Goal: Information Seeking & Learning: Understand process/instructions

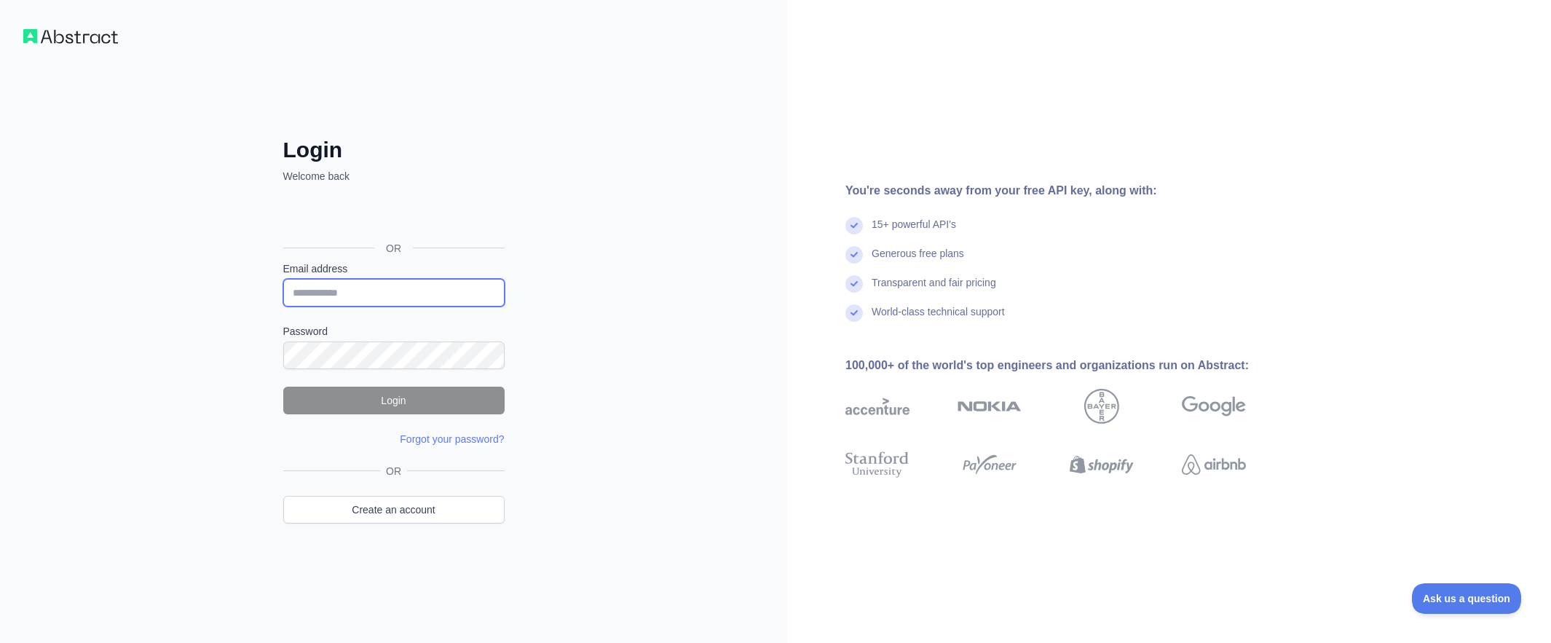
click at [395, 290] on input "Email address" at bounding box center [393, 293] width 221 height 28
paste input "**********"
type input "**********"
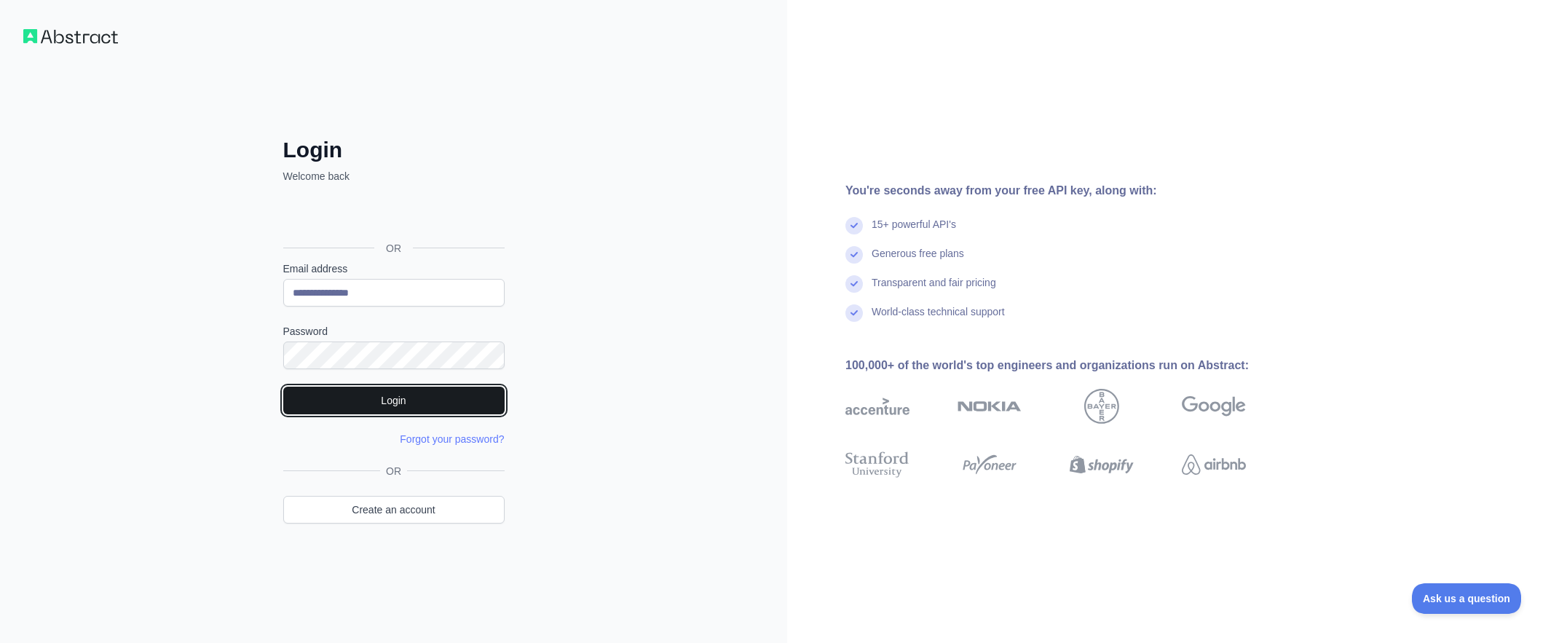
click at [400, 401] on button "Login" at bounding box center [393, 401] width 221 height 28
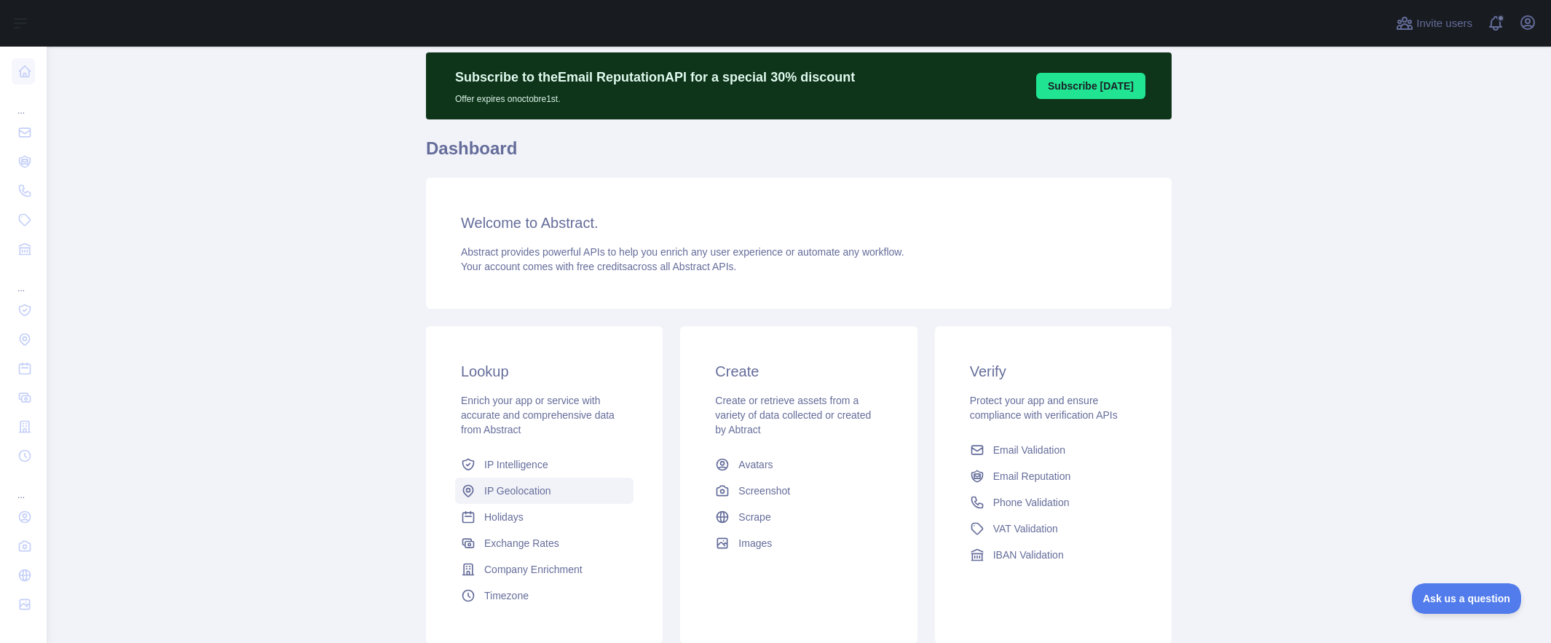
scroll to position [43, 0]
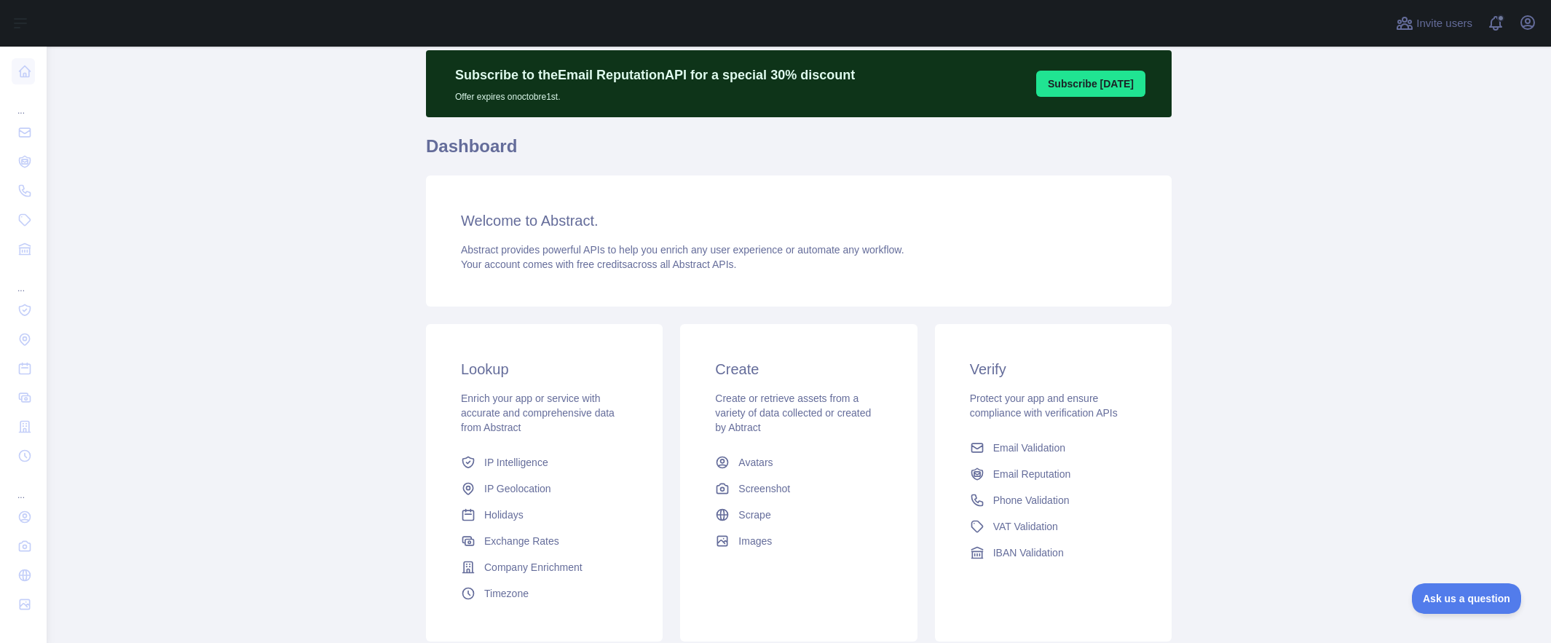
click at [1095, 92] on button "Subscribe [DATE]" at bounding box center [1090, 84] width 109 height 26
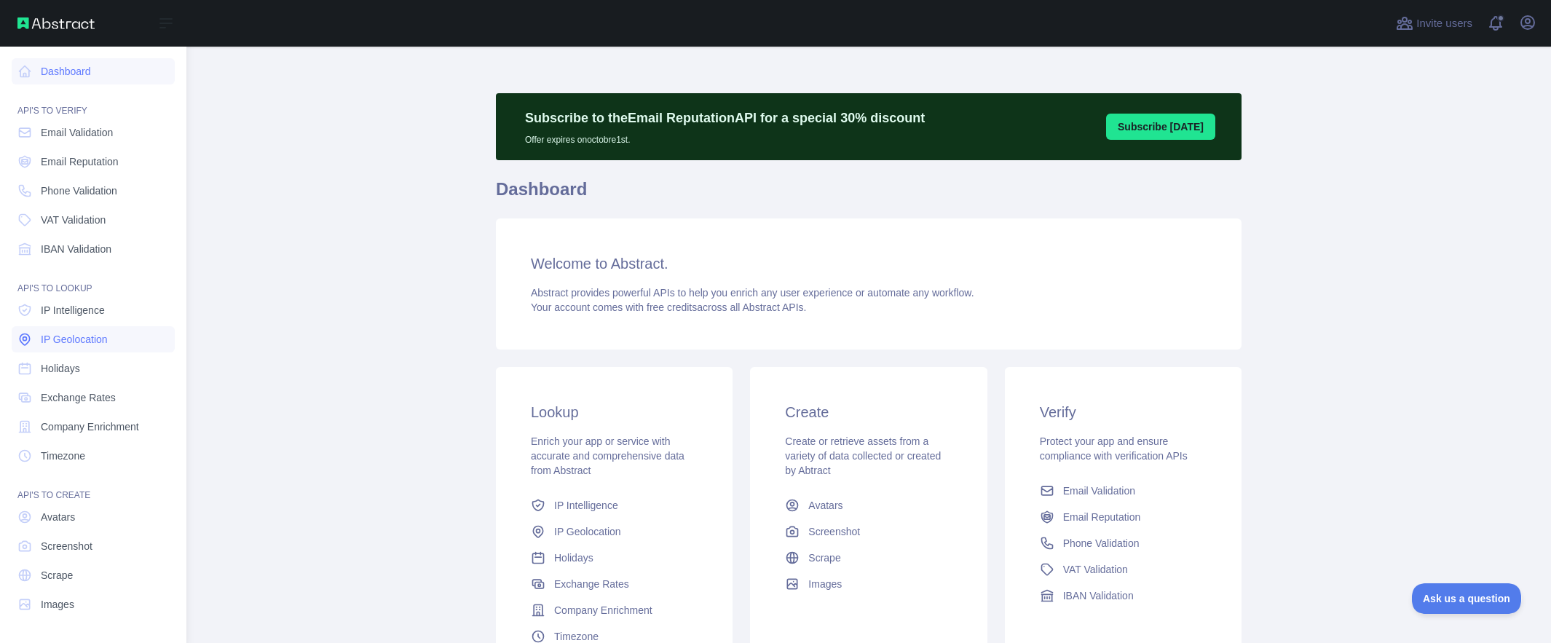
click at [82, 333] on span "IP Geolocation" at bounding box center [74, 339] width 67 height 15
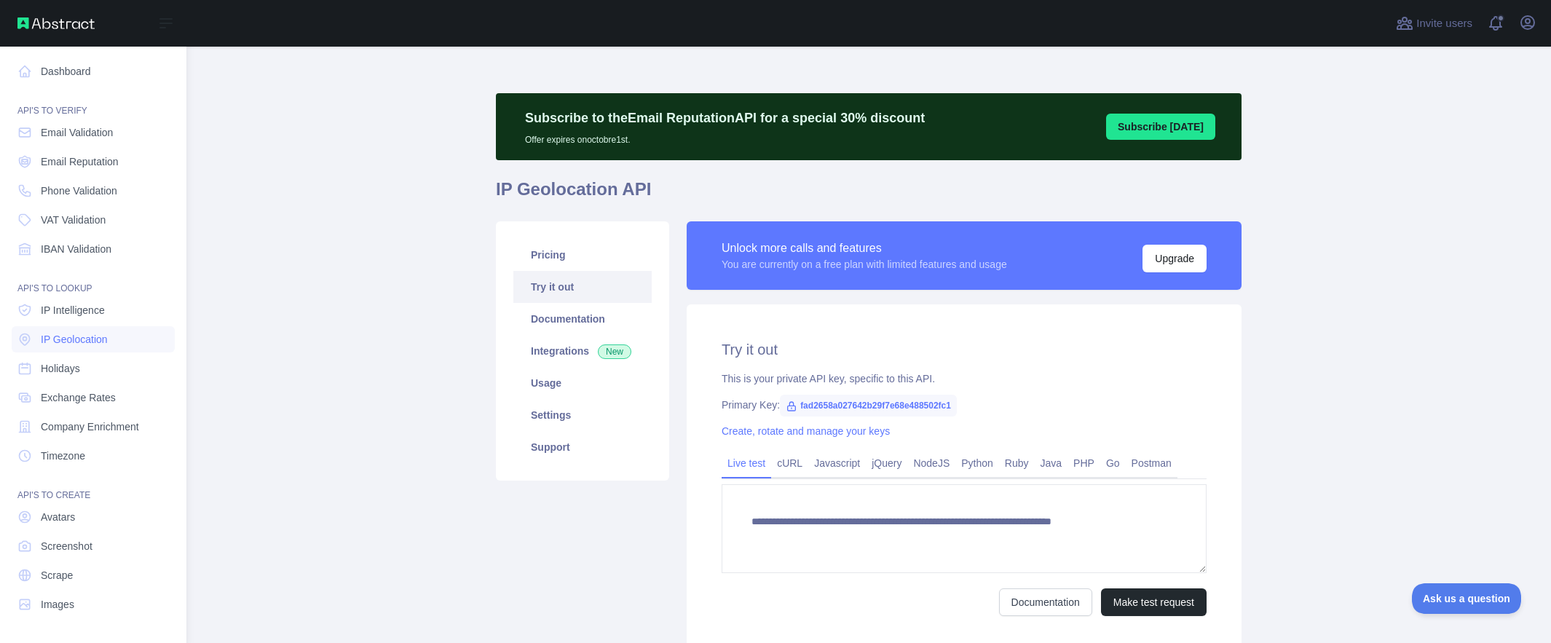
type textarea "**********"
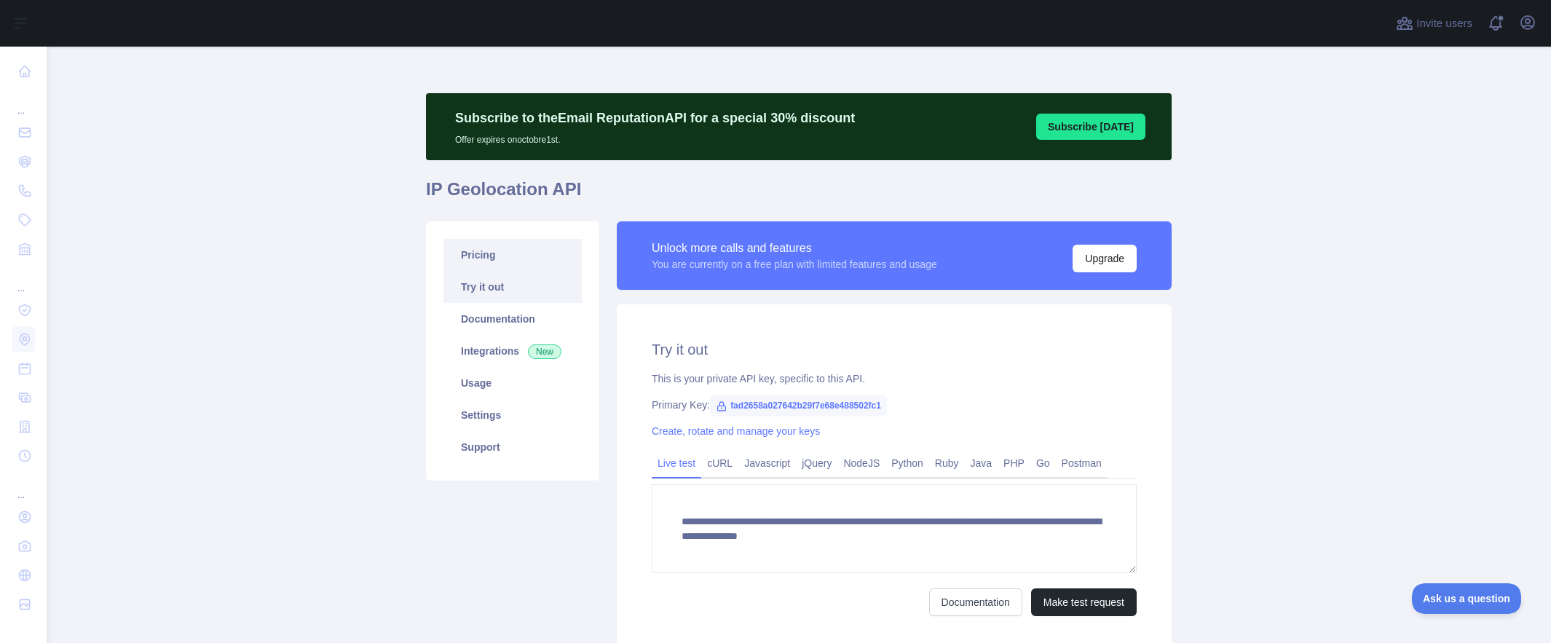
click at [497, 263] on link "Pricing" at bounding box center [512, 255] width 138 height 32
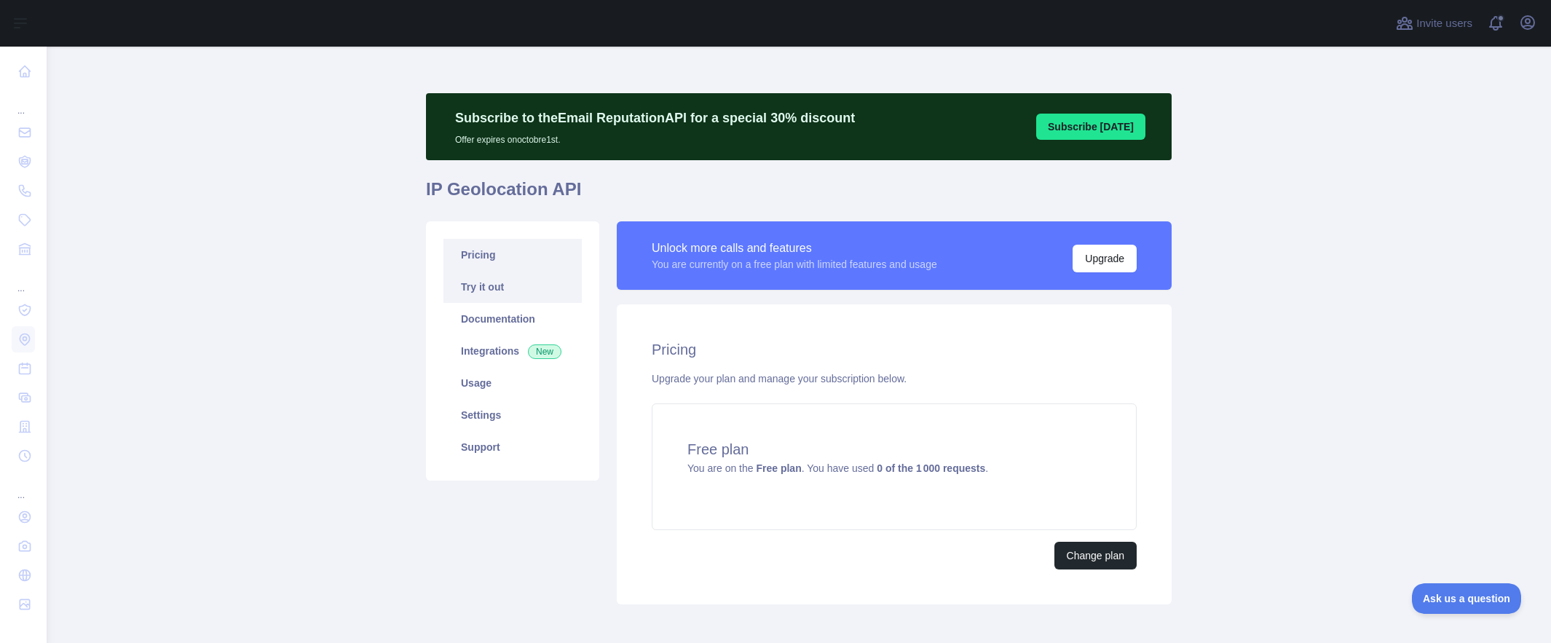
click at [494, 296] on link "Try it out" at bounding box center [512, 287] width 138 height 32
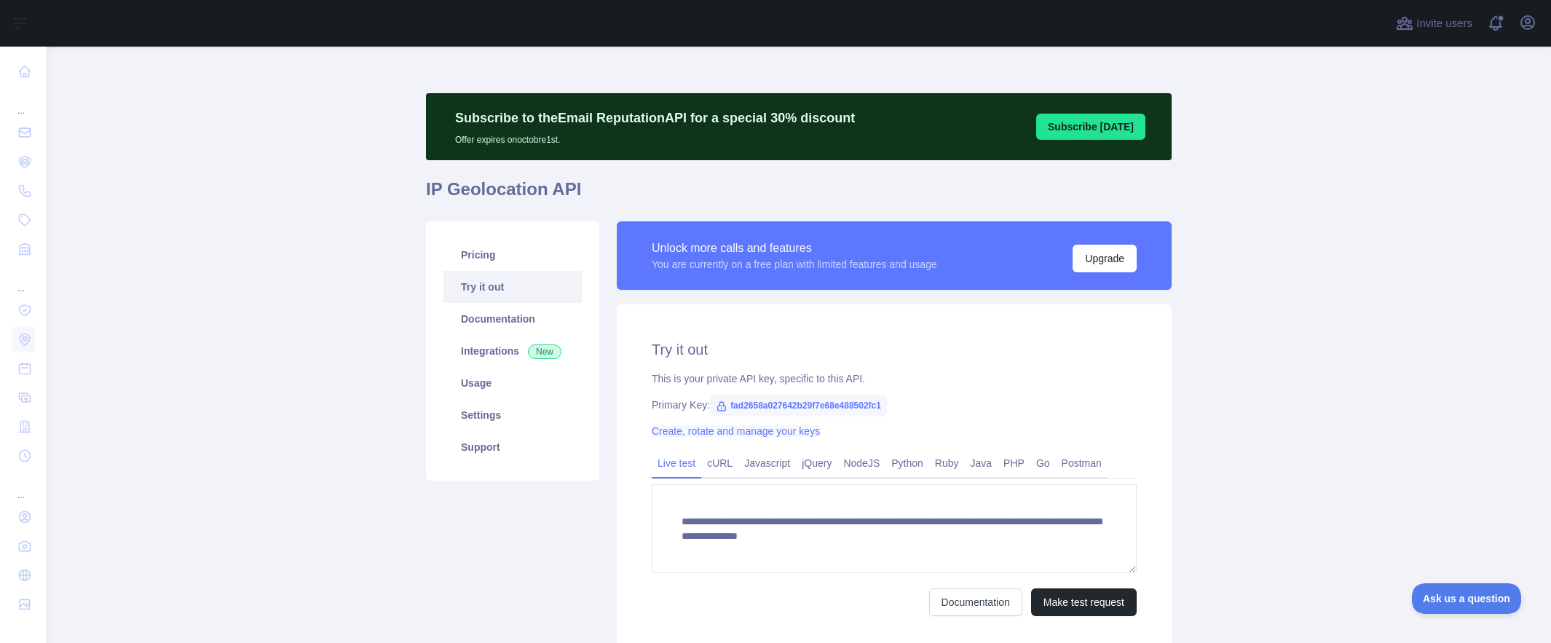
click at [759, 433] on link "Create, rotate and manage your keys" at bounding box center [736, 431] width 168 height 12
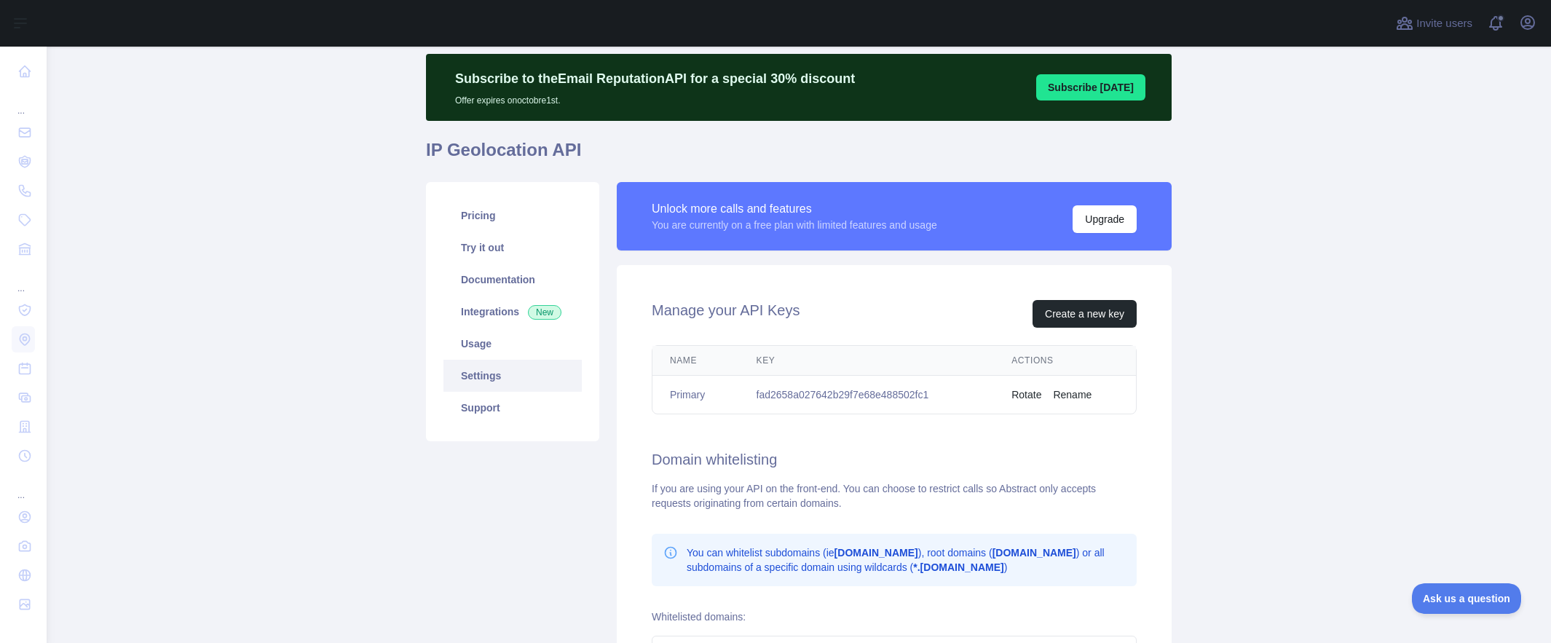
scroll to position [41, 0]
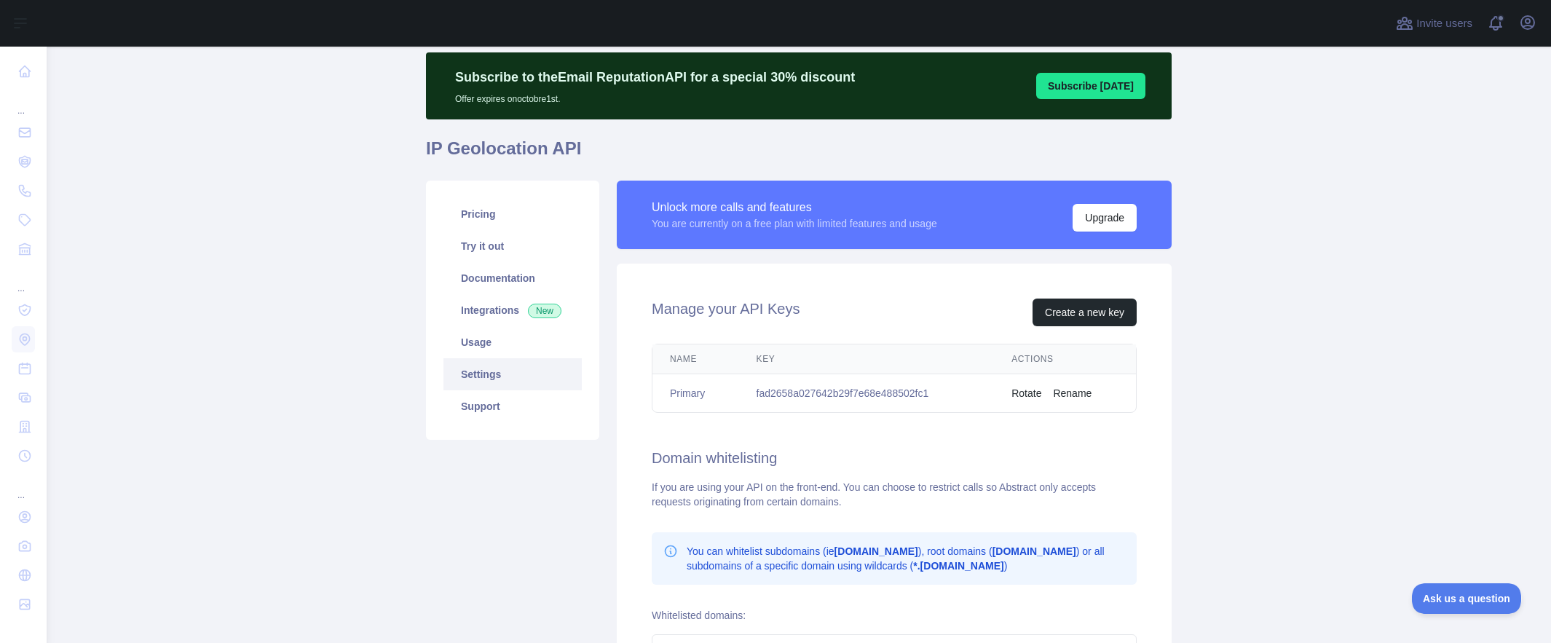
click at [1027, 395] on button "Rotate" at bounding box center [1026, 393] width 30 height 15
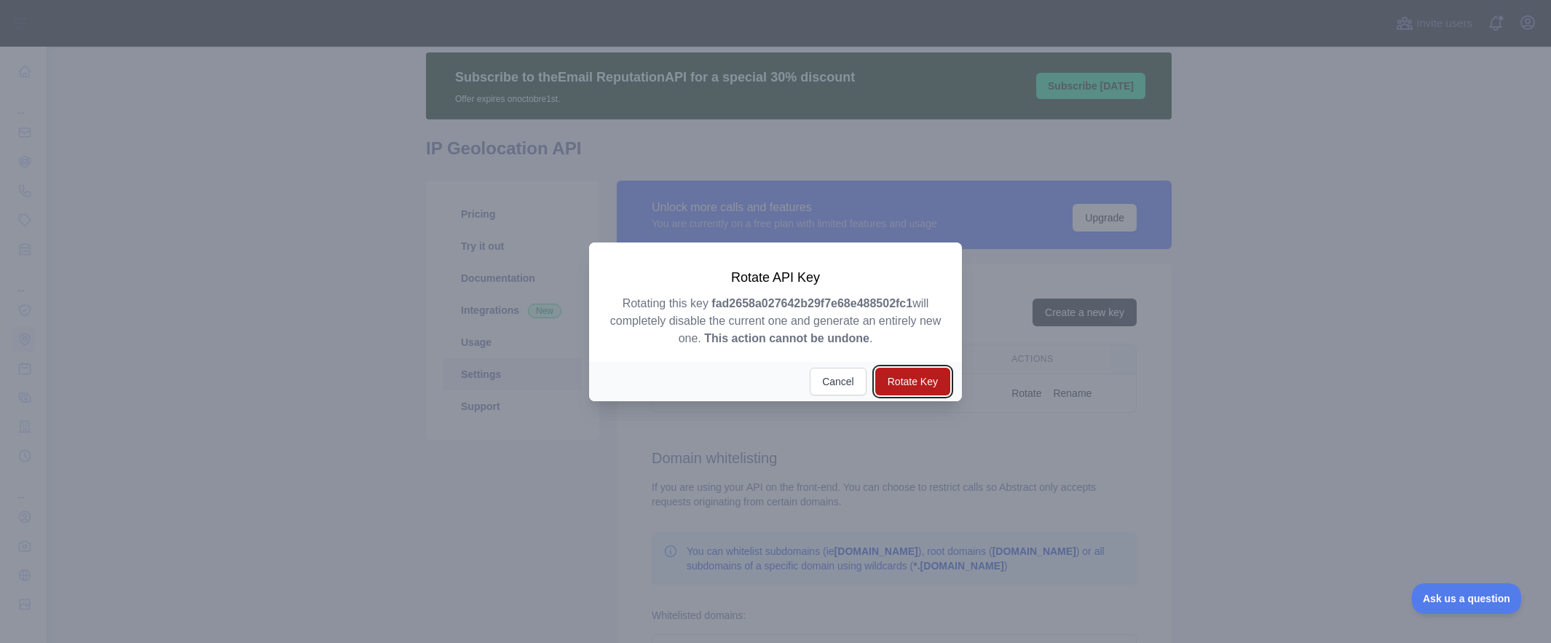
click at [896, 387] on button "Rotate Key" at bounding box center [912, 382] width 75 height 28
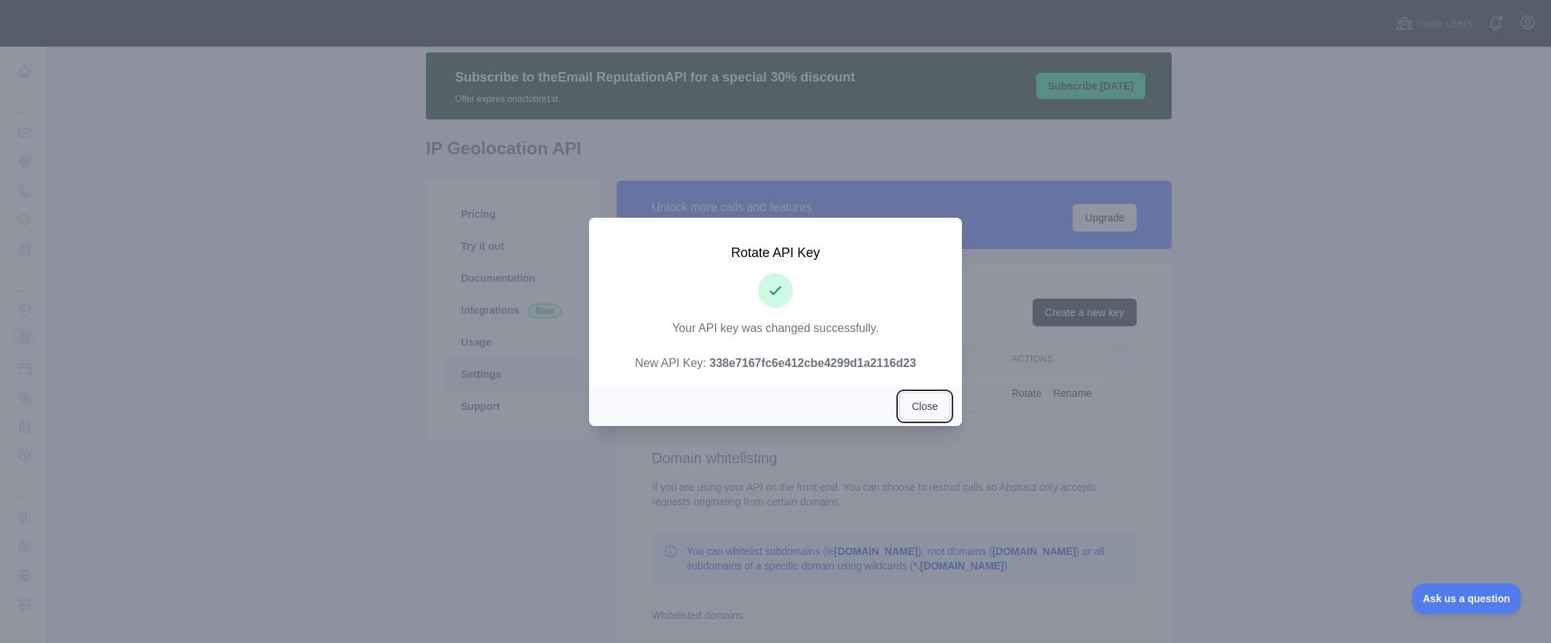
click at [923, 409] on button "Close" at bounding box center [924, 406] width 51 height 28
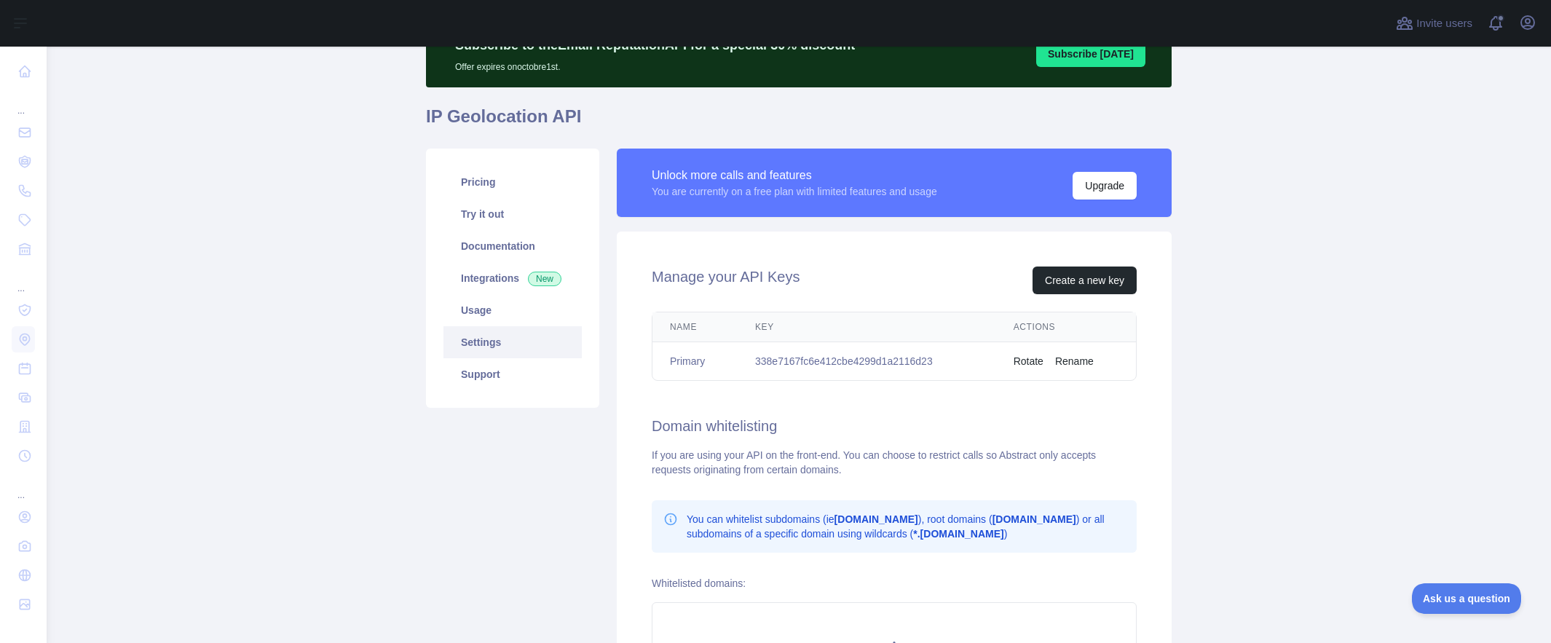
scroll to position [80, 0]
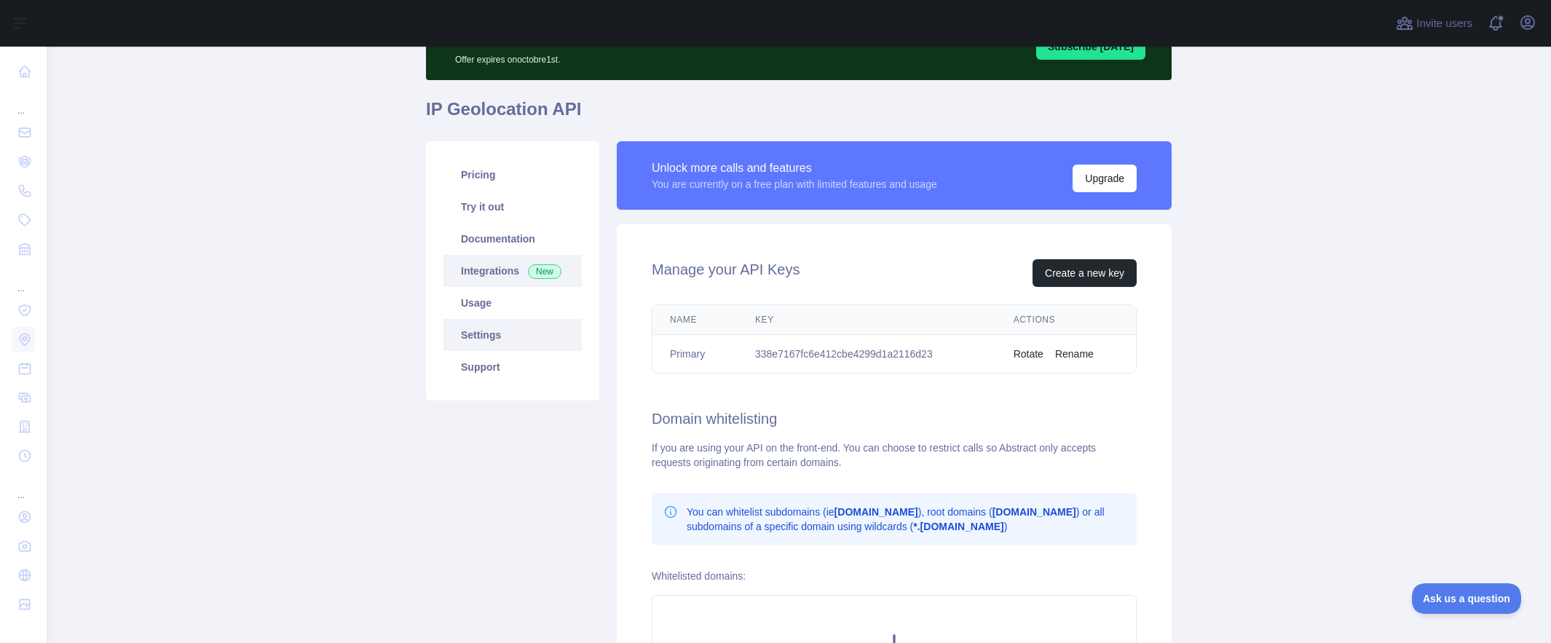
click at [484, 266] on link "Integrations New" at bounding box center [512, 271] width 138 height 32
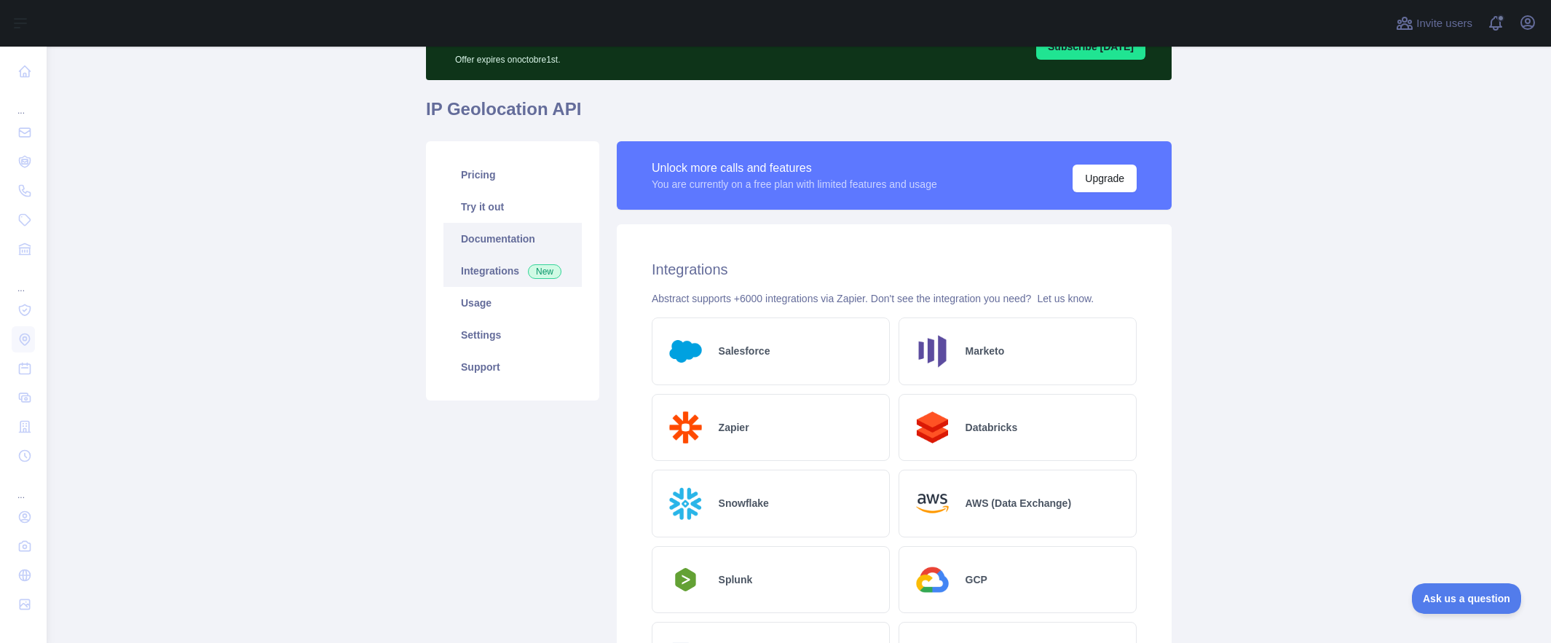
click at [492, 244] on link "Documentation" at bounding box center [512, 239] width 138 height 32
click at [490, 236] on link "Documentation" at bounding box center [512, 238] width 138 height 32
click at [508, 338] on link "Settings" at bounding box center [512, 334] width 138 height 32
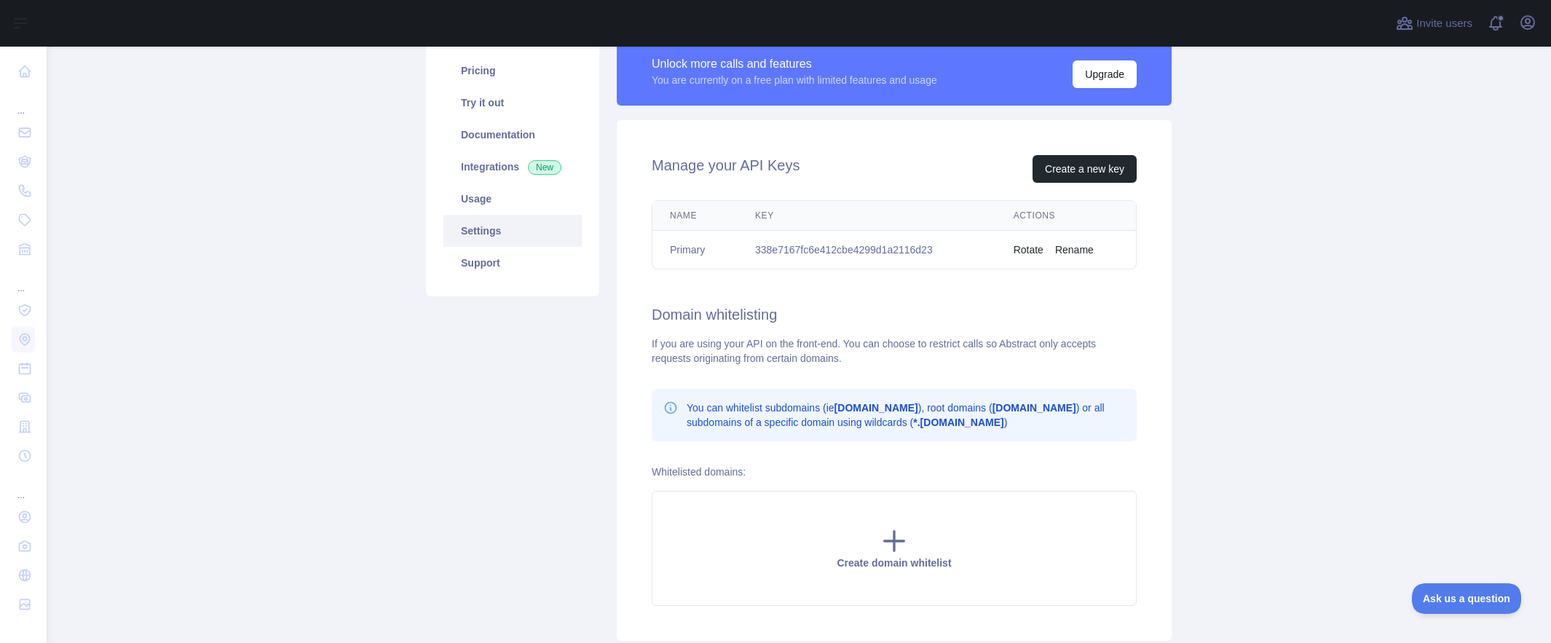
scroll to position [74, 0]
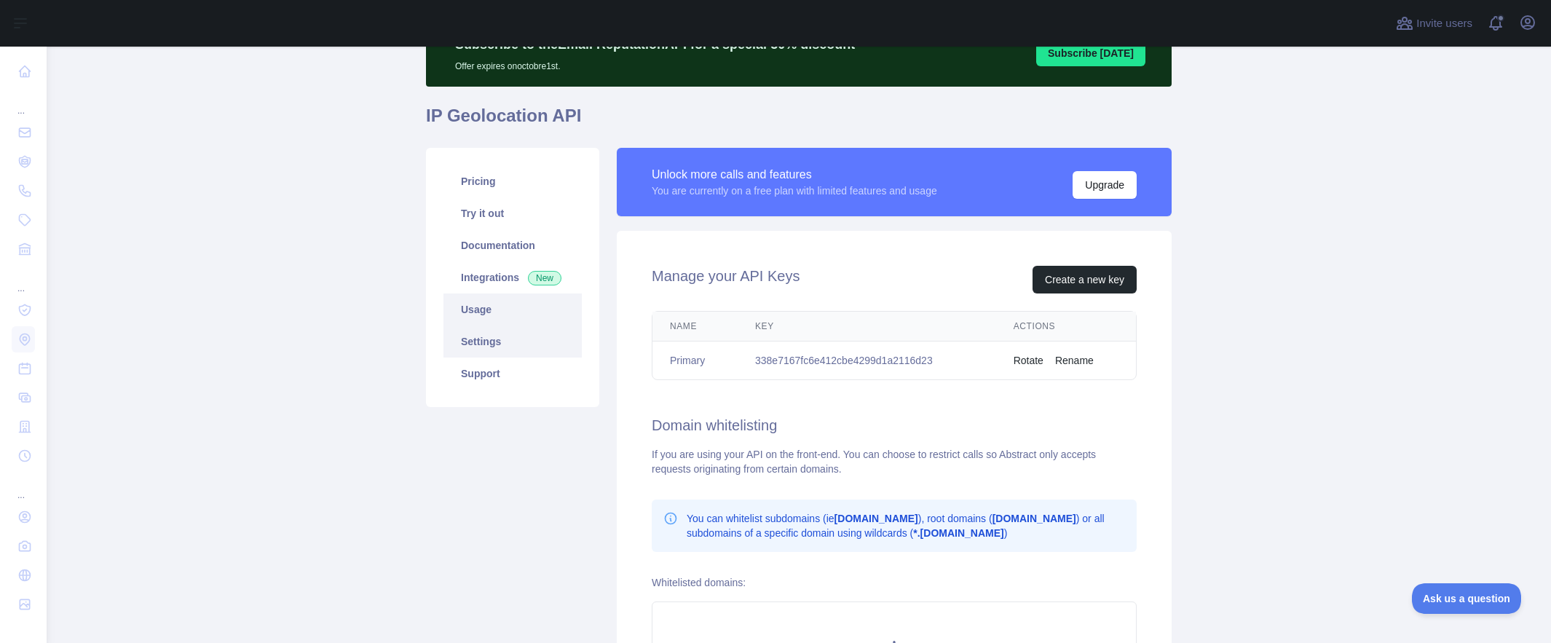
click at [491, 310] on link "Usage" at bounding box center [512, 309] width 138 height 32
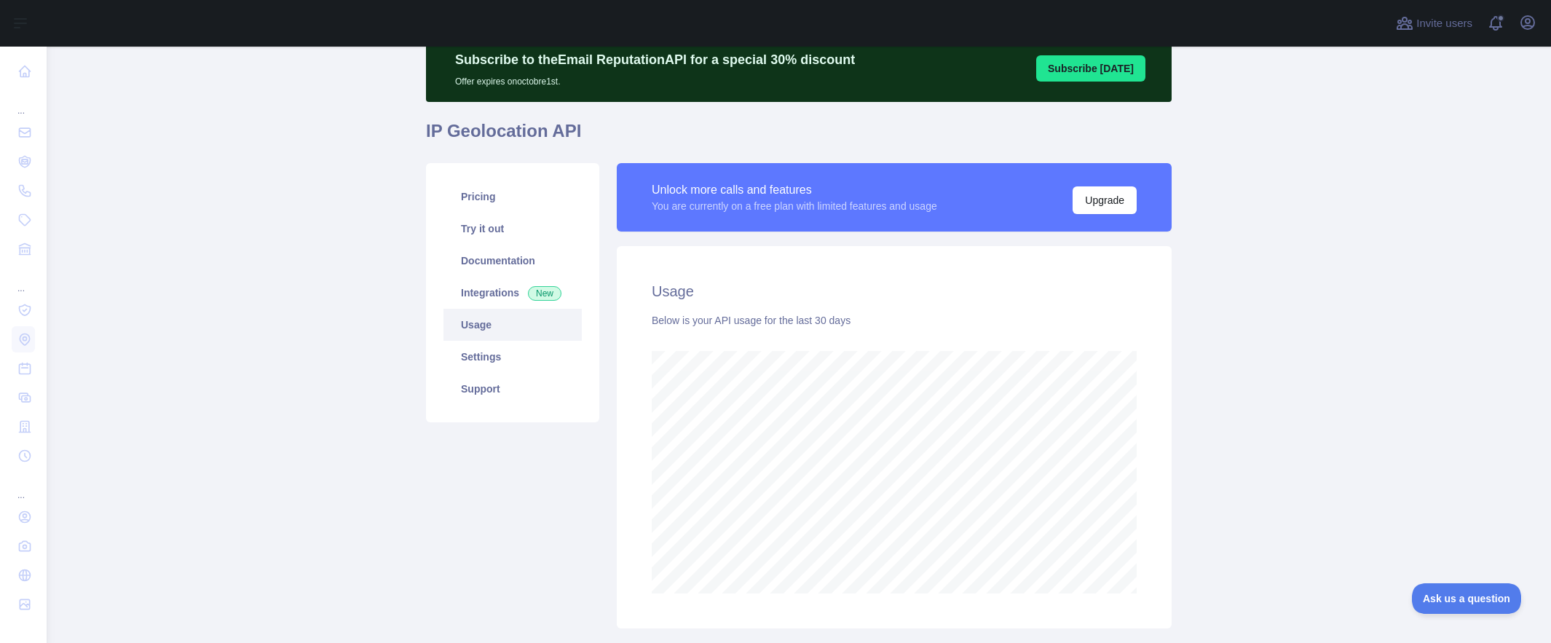
scroll to position [57, 0]
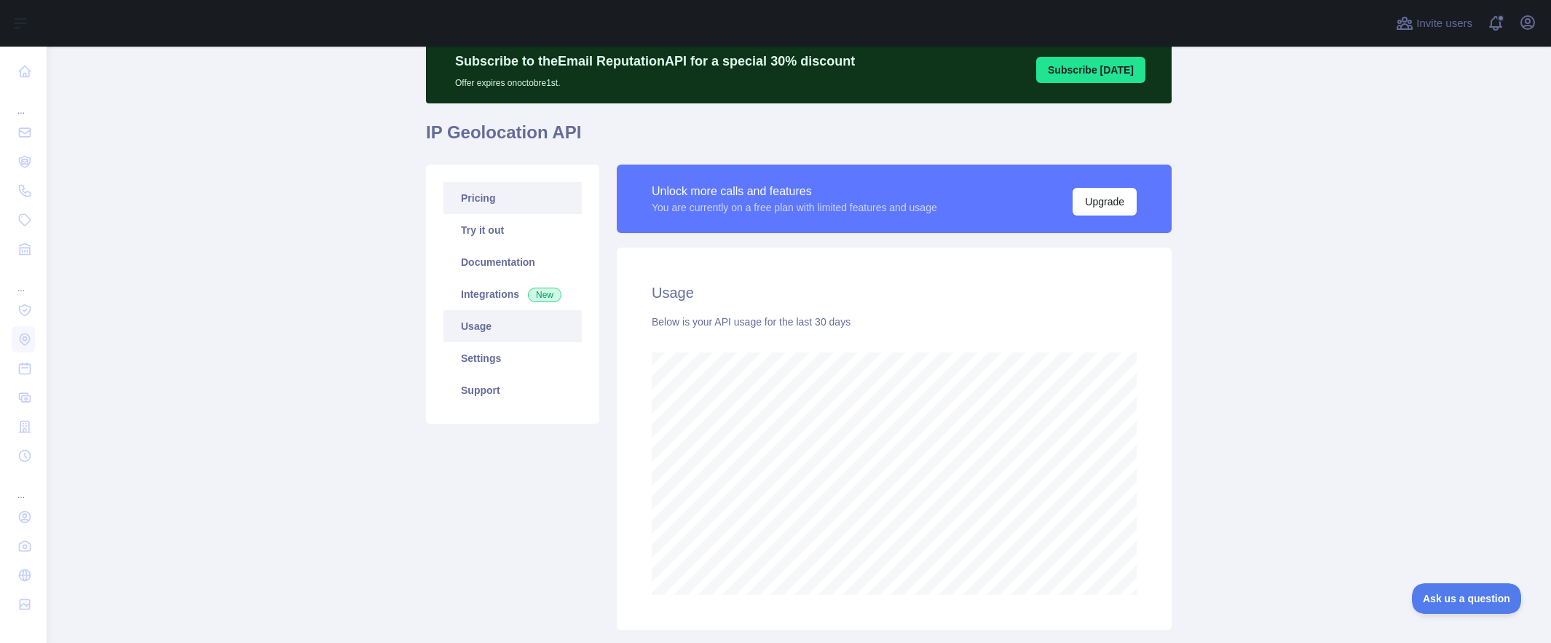
click at [473, 199] on link "Pricing" at bounding box center [512, 198] width 138 height 32
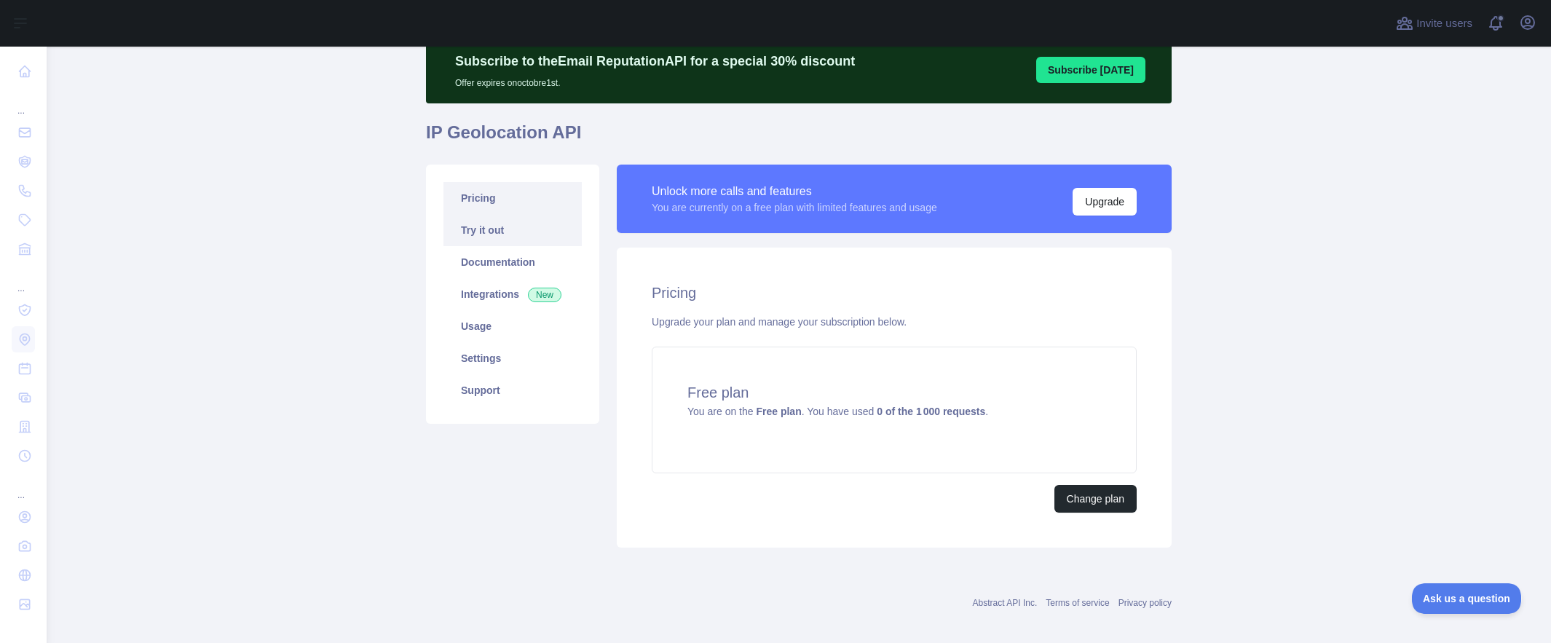
click at [477, 224] on link "Try it out" at bounding box center [512, 230] width 138 height 32
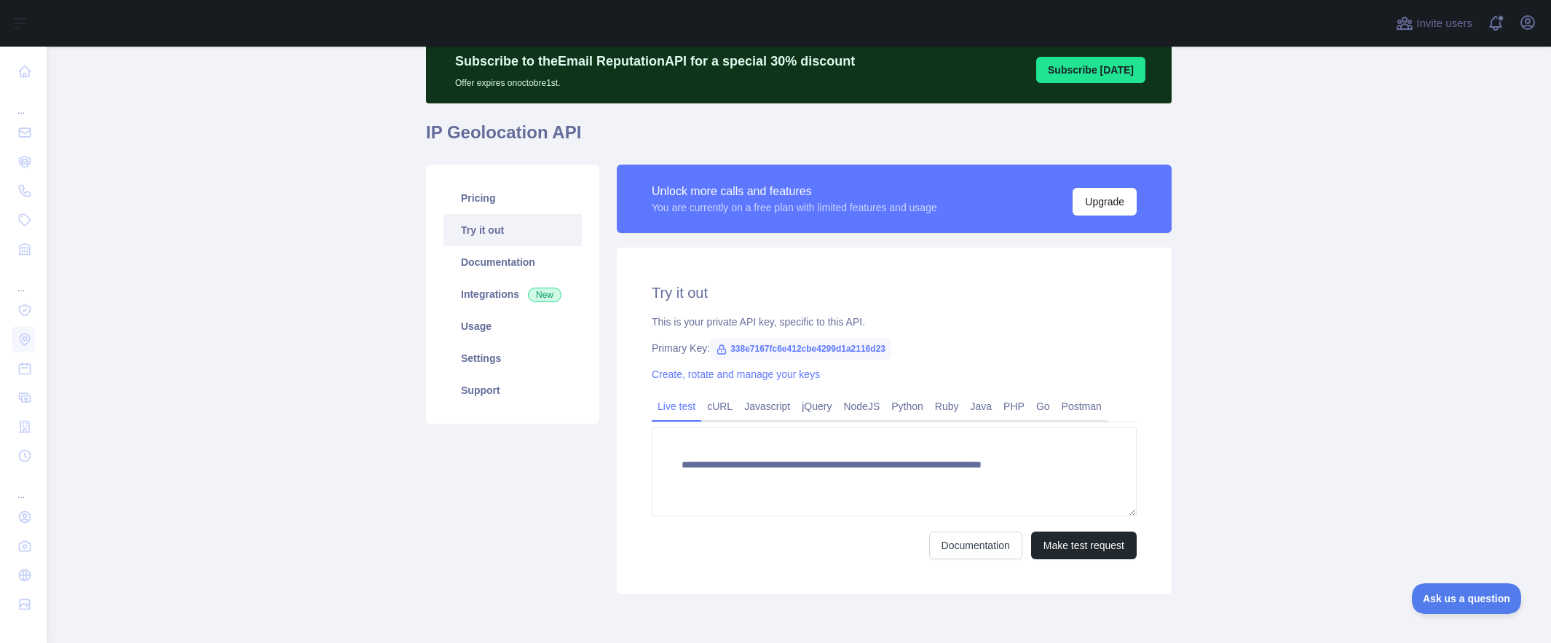
type textarea "**********"
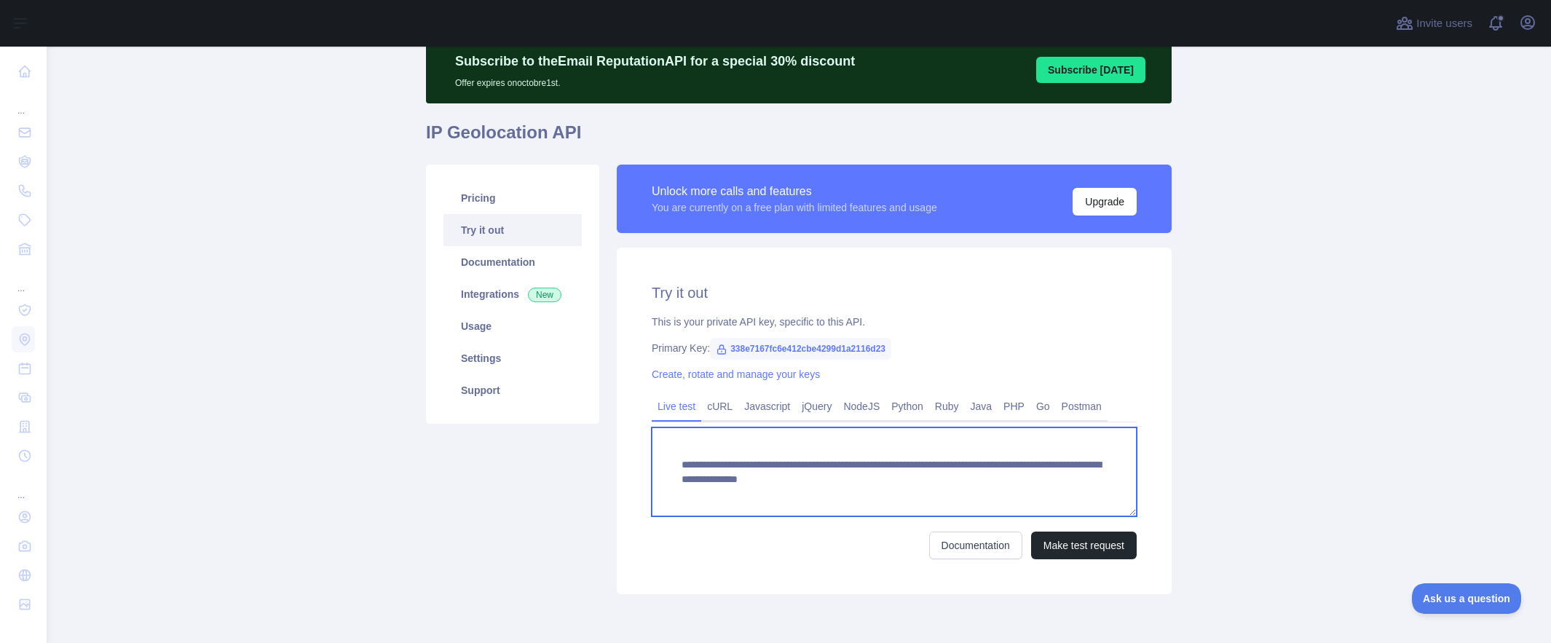
drag, startPoint x: 728, startPoint y: 494, endPoint x: 642, endPoint y: 470, distance: 89.2
click at [642, 470] on div "**********" at bounding box center [894, 421] width 555 height 347
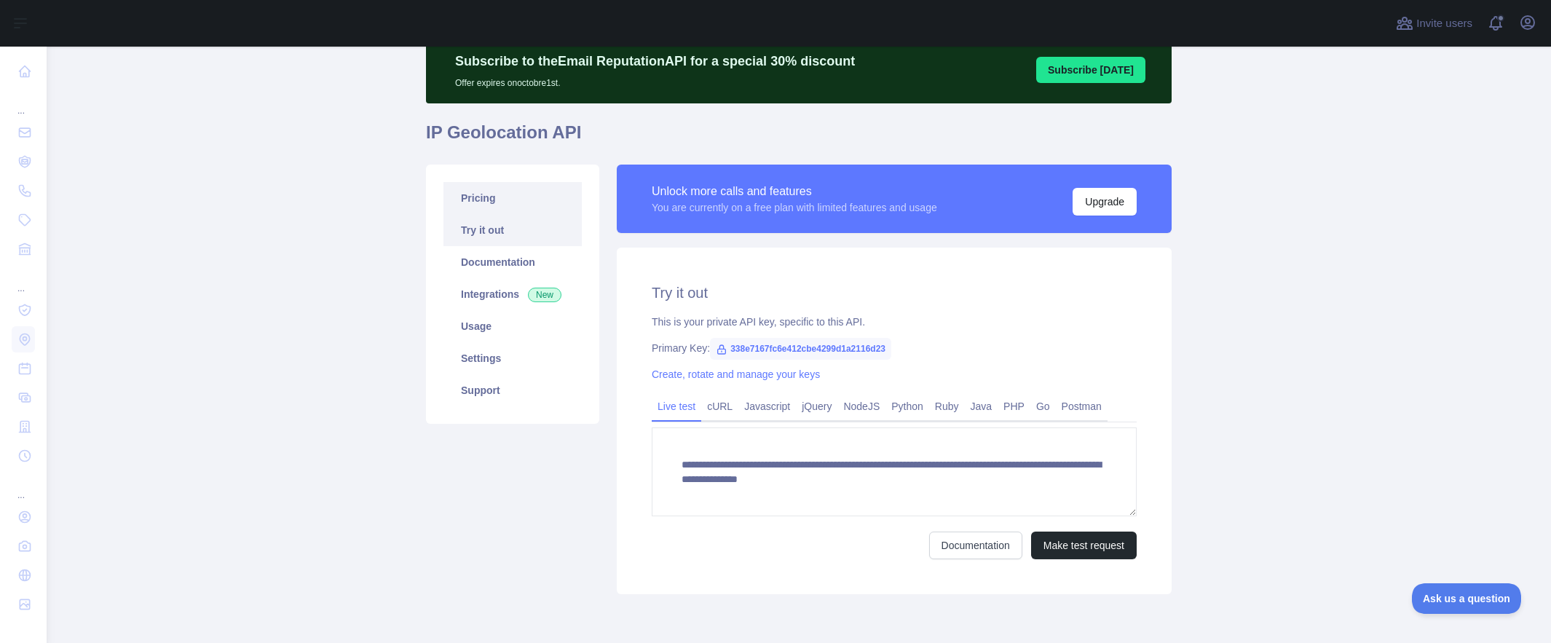
click at [513, 191] on link "Pricing" at bounding box center [512, 198] width 138 height 32
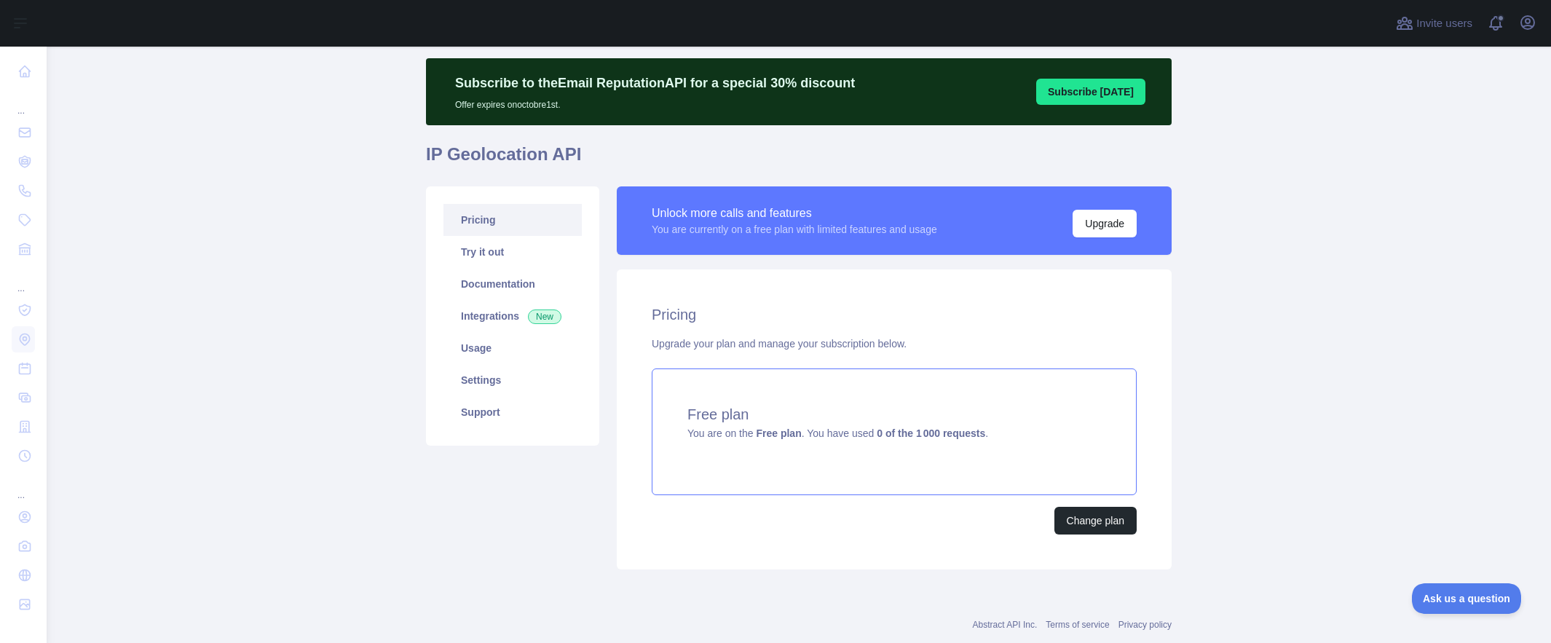
scroll to position [36, 0]
click at [1070, 518] on button "Change plan" at bounding box center [1095, 520] width 82 height 28
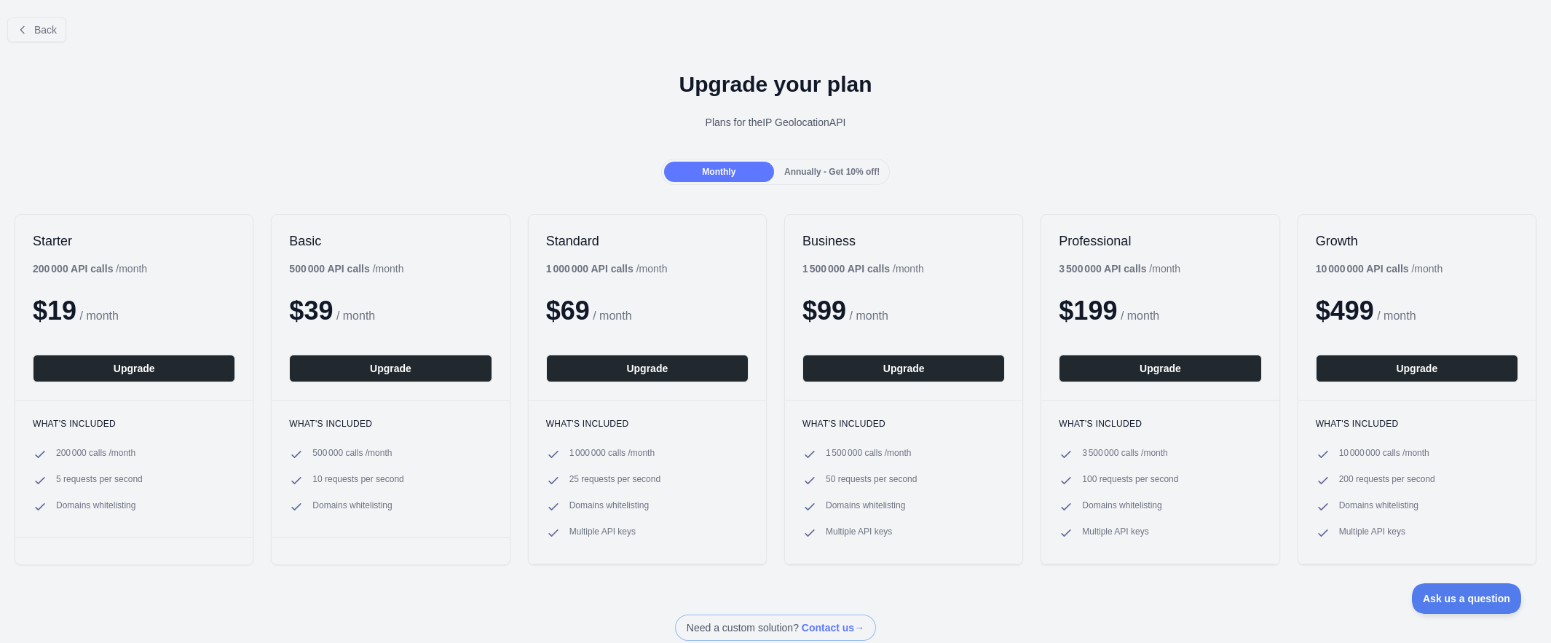
click at [807, 176] on span "Annually - Get 10% off!" at bounding box center [831, 172] width 95 height 10
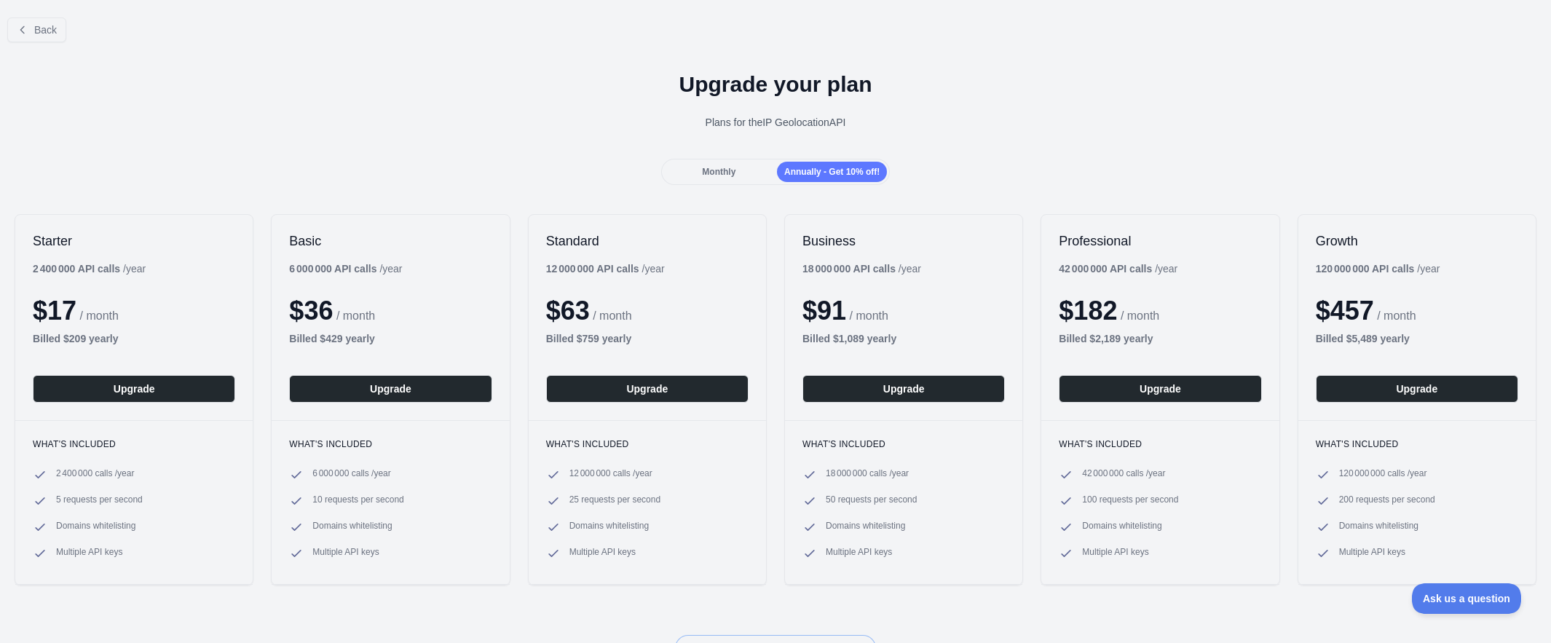
scroll to position [1, 0]
click at [49, 39] on button "Back" at bounding box center [36, 29] width 59 height 25
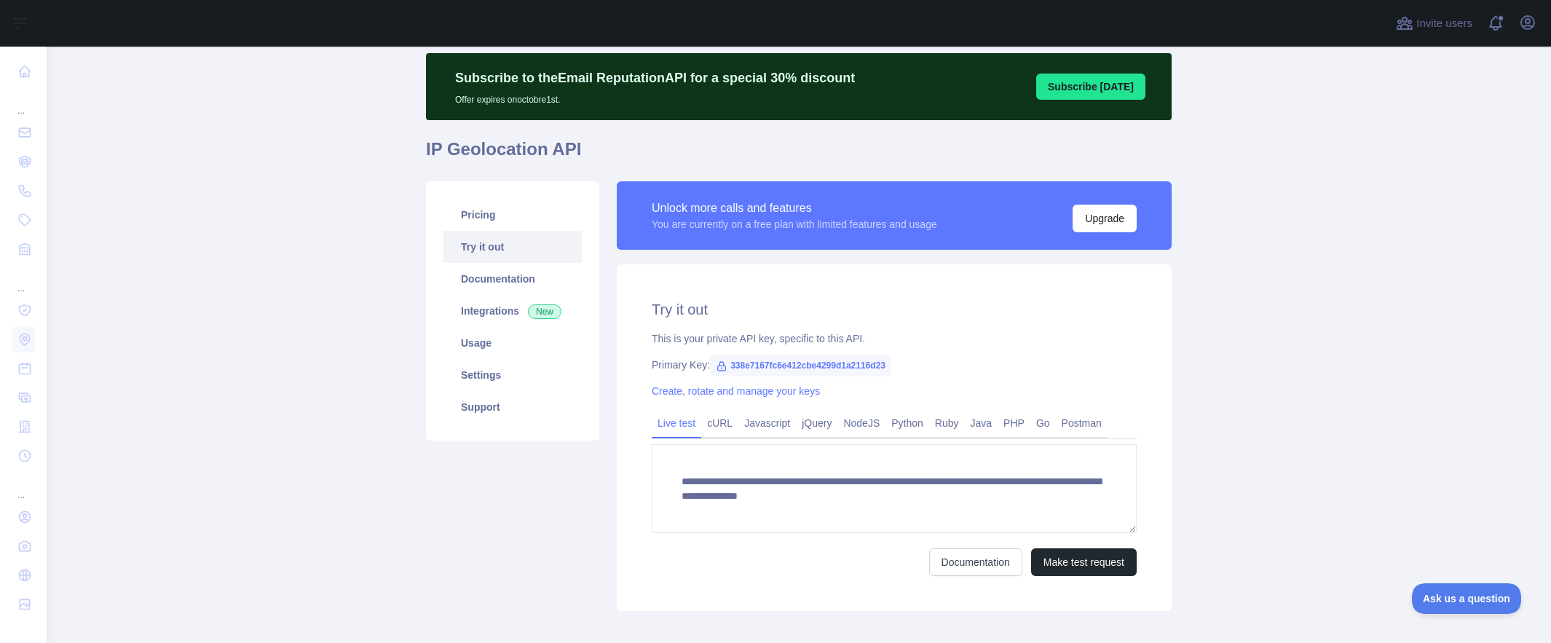
scroll to position [56, 0]
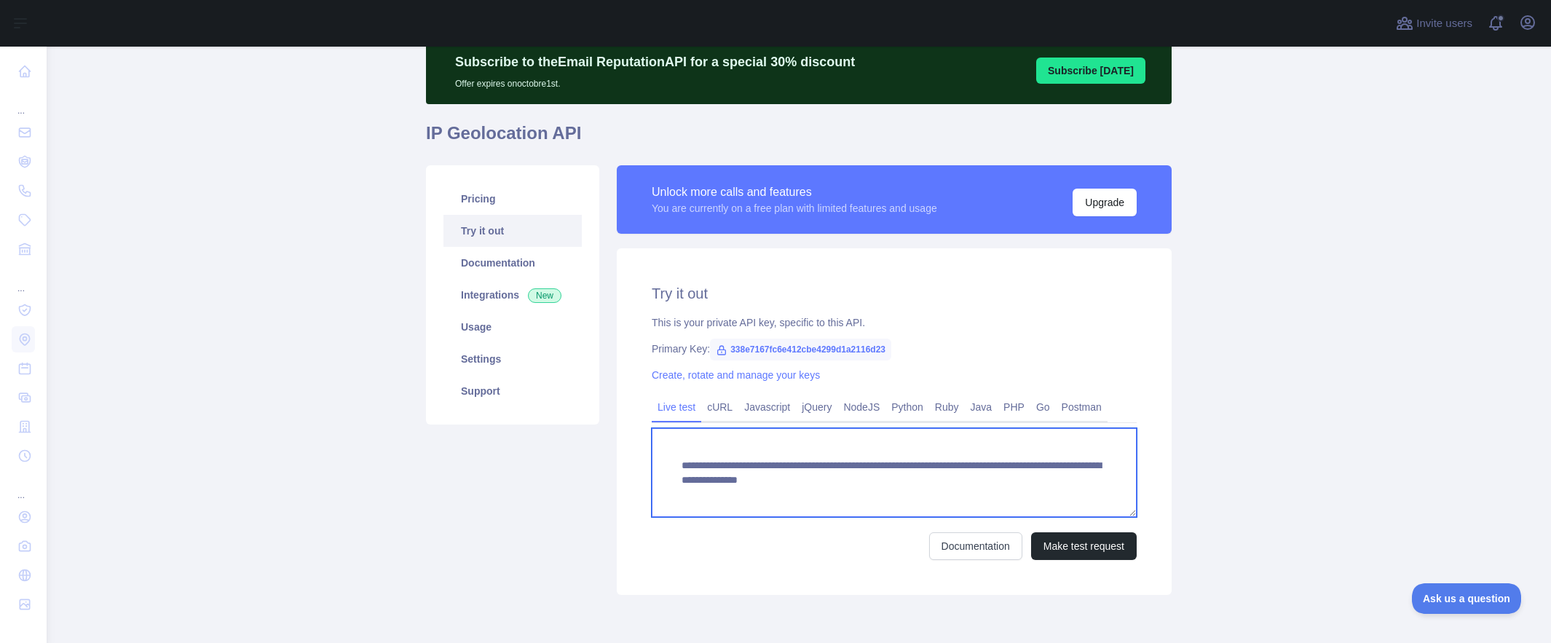
drag, startPoint x: 757, startPoint y: 497, endPoint x: 690, endPoint y: 454, distance: 80.0
click at [667, 470] on textarea "**********" at bounding box center [894, 472] width 485 height 89
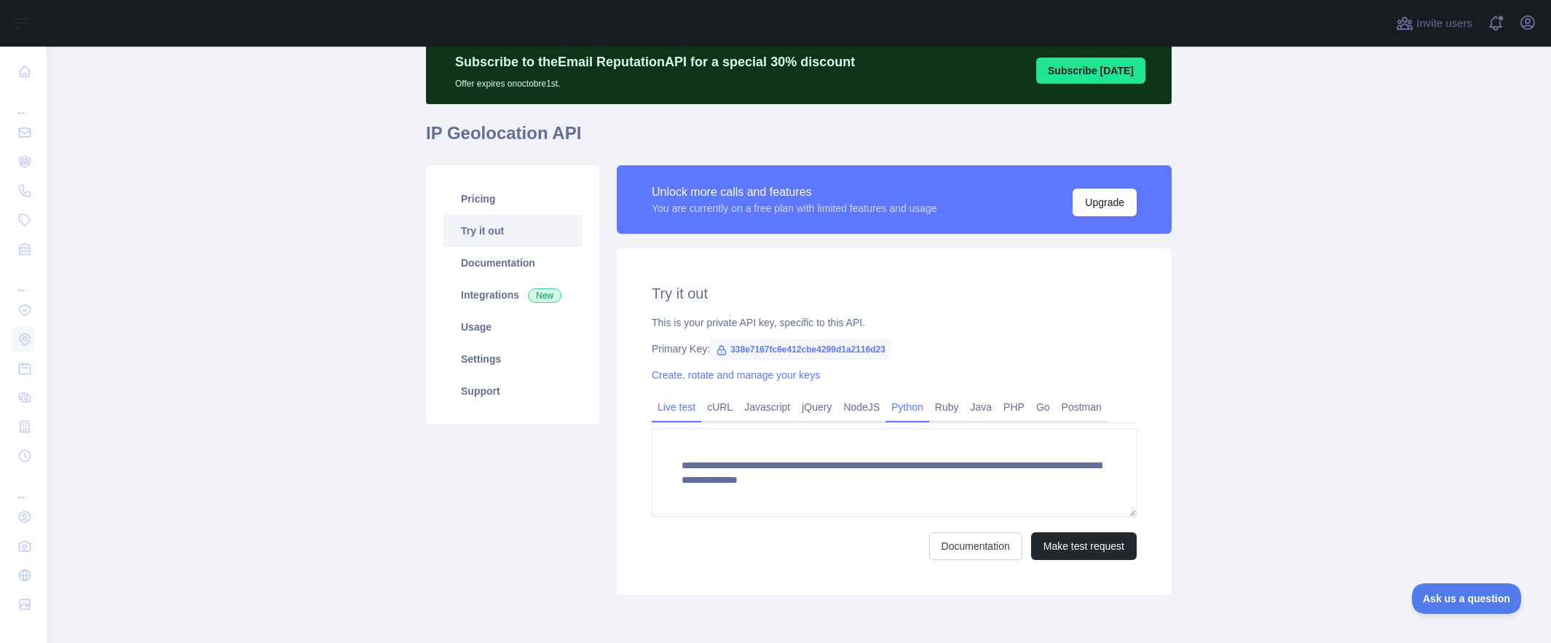
click at [918, 414] on link "Python" at bounding box center [907, 406] width 44 height 23
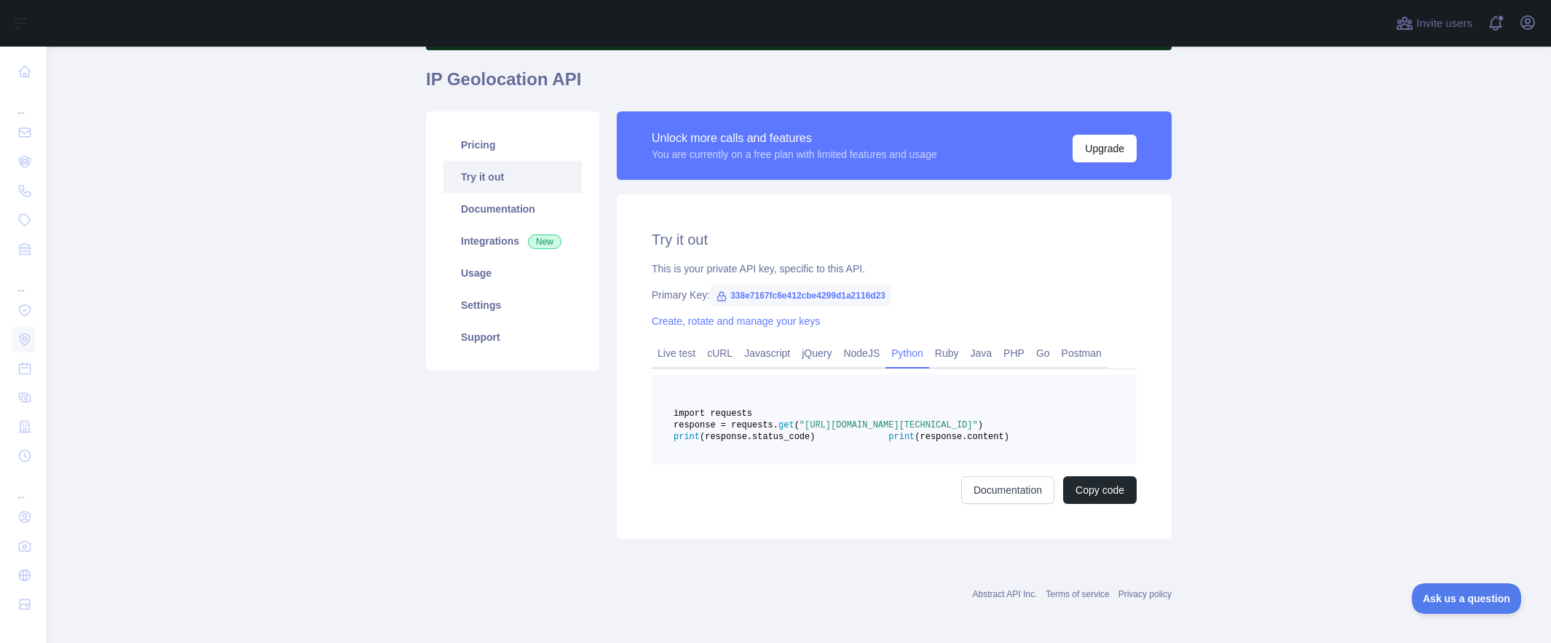
scroll to position [111, 0]
click at [880, 464] on pre "import requests response = requests. get ( "[URL][DOMAIN_NAME][TECHNICAL_ID]" )…" at bounding box center [894, 419] width 485 height 90
drag, startPoint x: 877, startPoint y: 473, endPoint x: 633, endPoint y: 414, distance: 251.1
click at [633, 414] on div "Try it out This is your private API key, specific to this API. Primary Key: 338…" at bounding box center [894, 366] width 555 height 344
copy code "import requests response = requests. get ( "[URL][DOMAIN_NAME][TECHNICAL_ID]" )…"
